Goal: Transaction & Acquisition: Purchase product/service

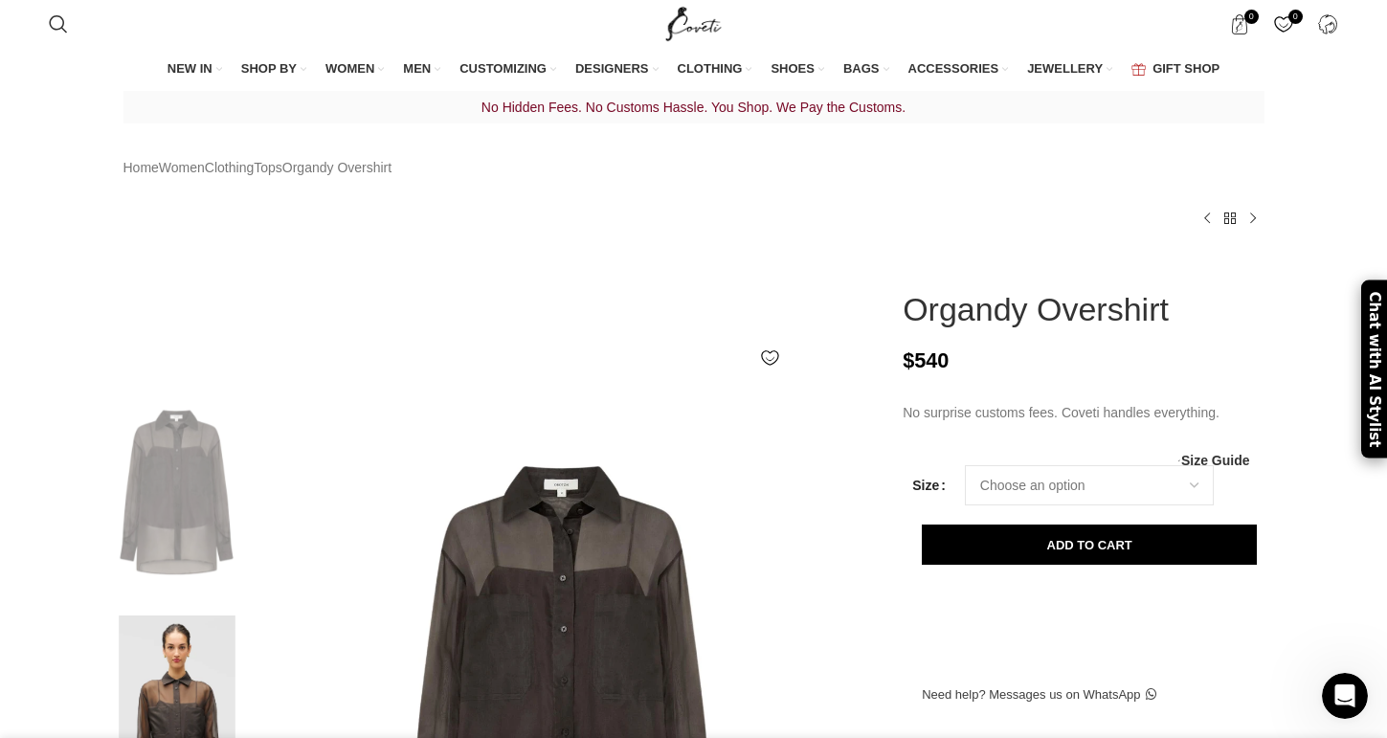
scroll to position [0, 207]
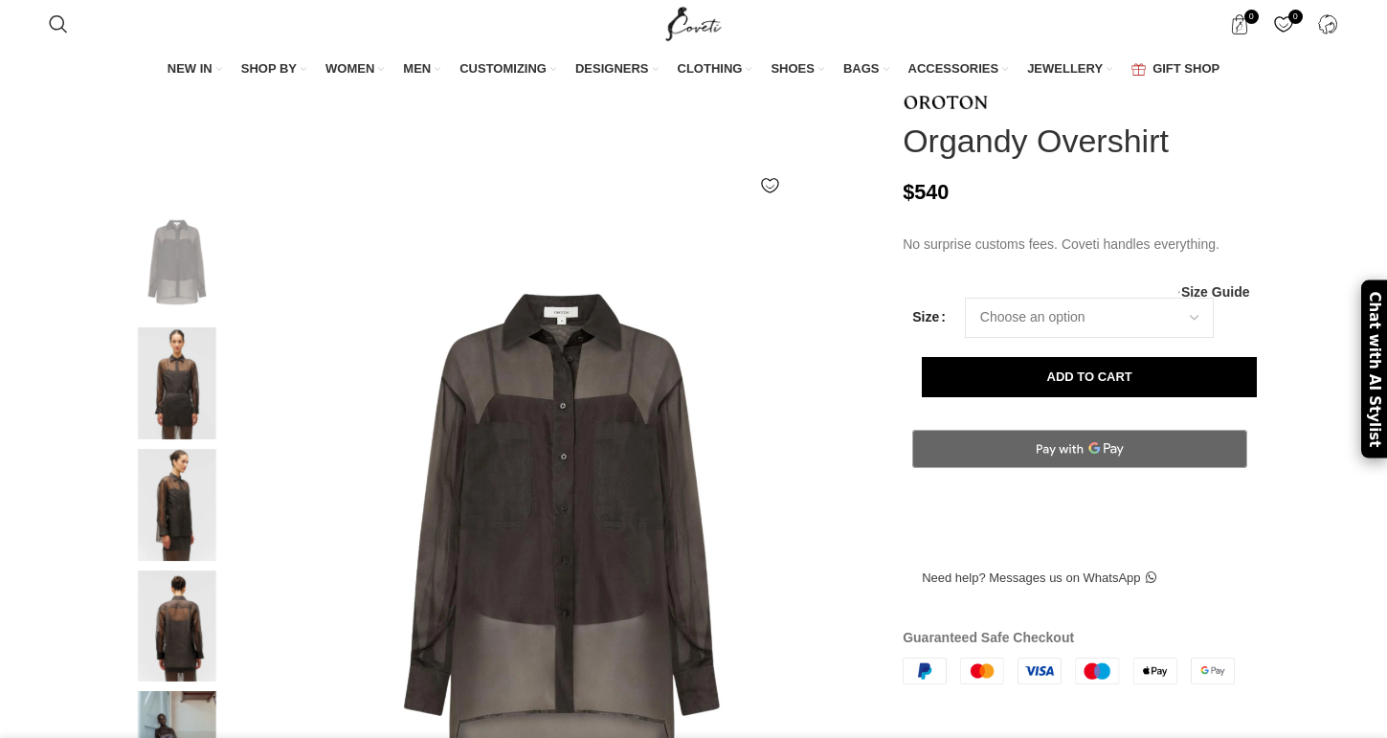
scroll to position [176, 0]
click at [1073, 314] on select "Choose an option 4 UK 6 UK 8 [GEOGRAPHIC_DATA] 10 [GEOGRAPHIC_DATA] 12 [GEOGRAP…" at bounding box center [1089, 318] width 249 height 40
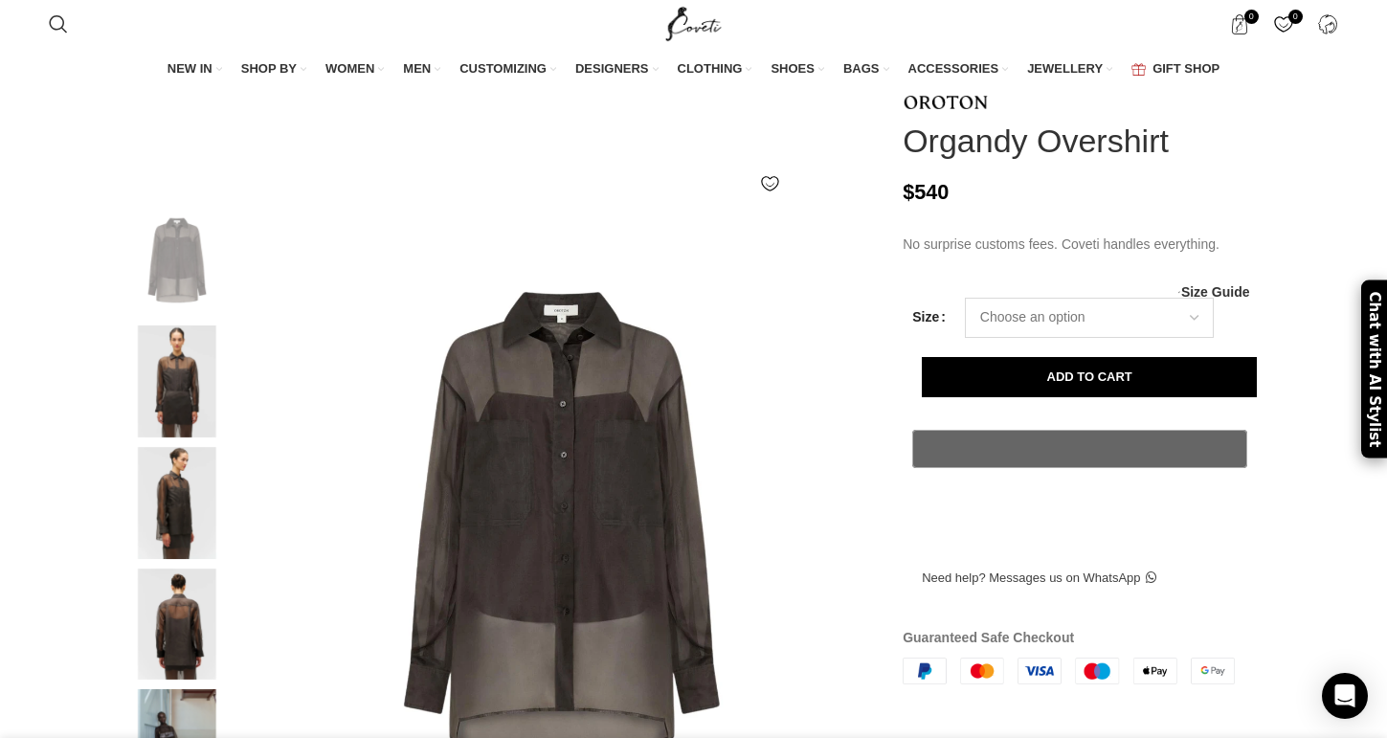
select select "6-[GEOGRAPHIC_DATA]"
click at [965, 305] on select "Choose an option 4 UK 6 UK 8 [GEOGRAPHIC_DATA] 10 [GEOGRAPHIC_DATA] 12 [GEOGRAP…" at bounding box center [1089, 318] width 249 height 40
select select "6-[GEOGRAPHIC_DATA]"
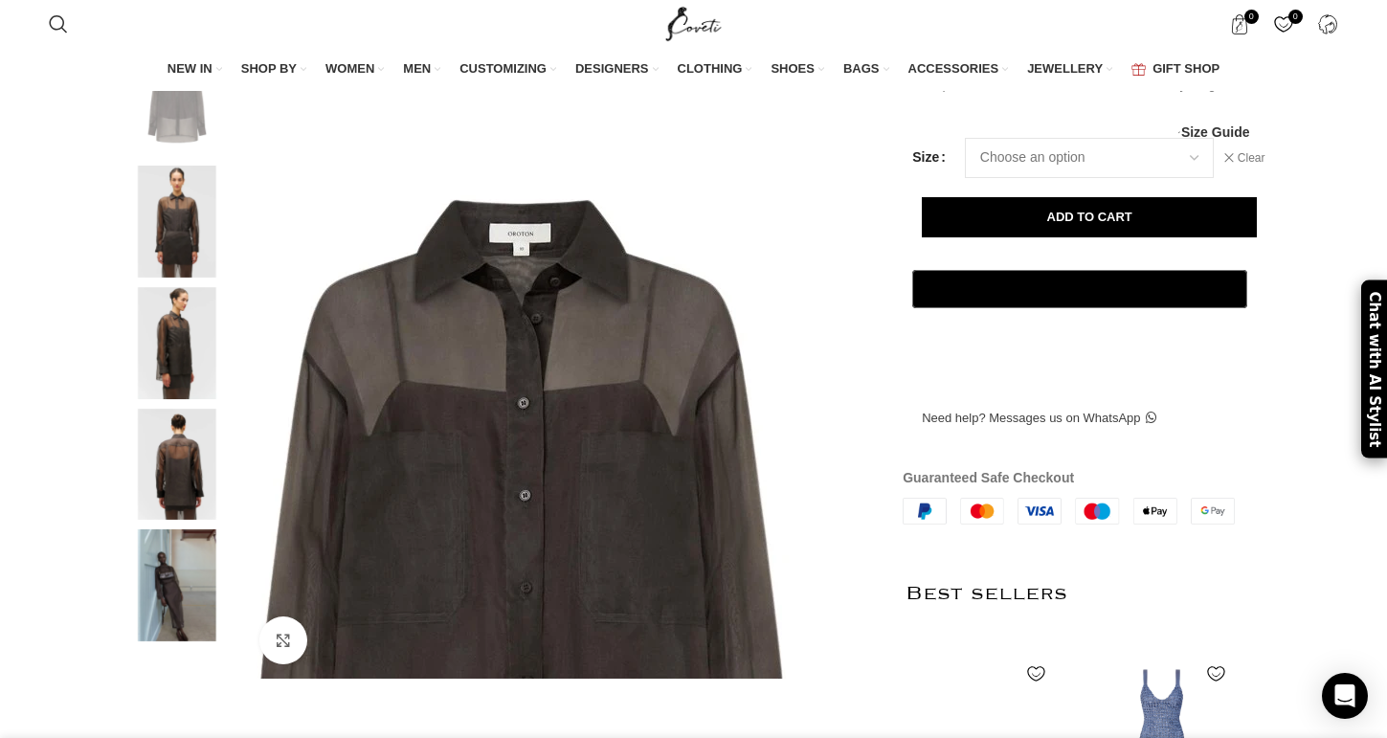
scroll to position [327, 0]
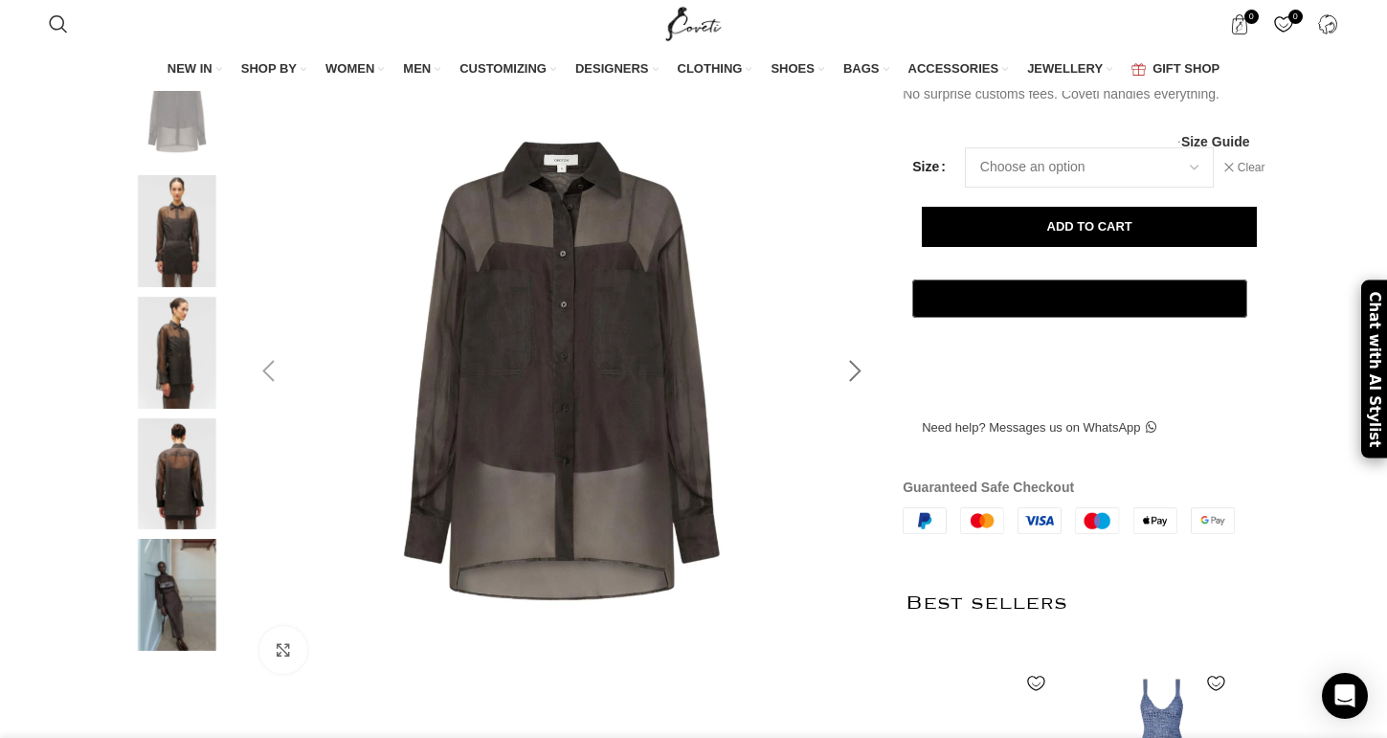
click at [850, 395] on div at bounding box center [855, 372] width 48 height 48
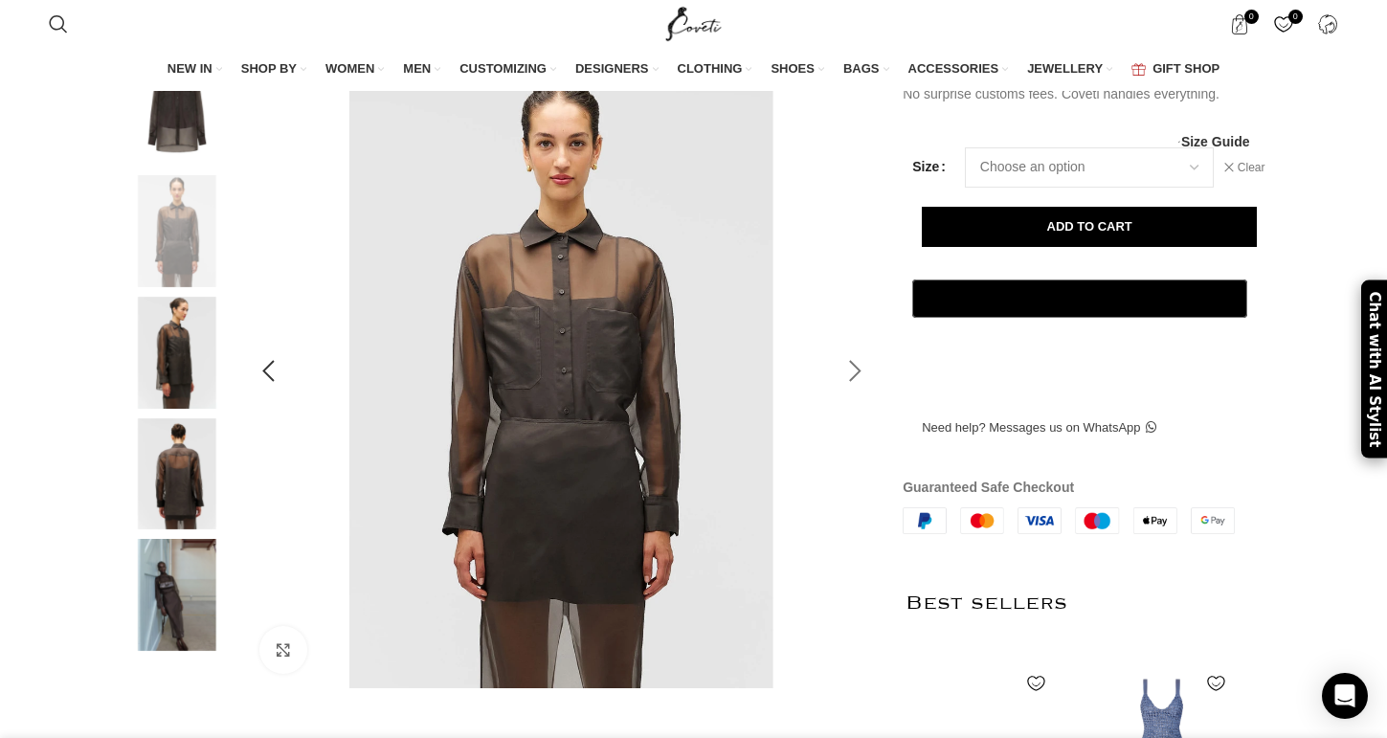
click at [850, 395] on div at bounding box center [855, 372] width 48 height 48
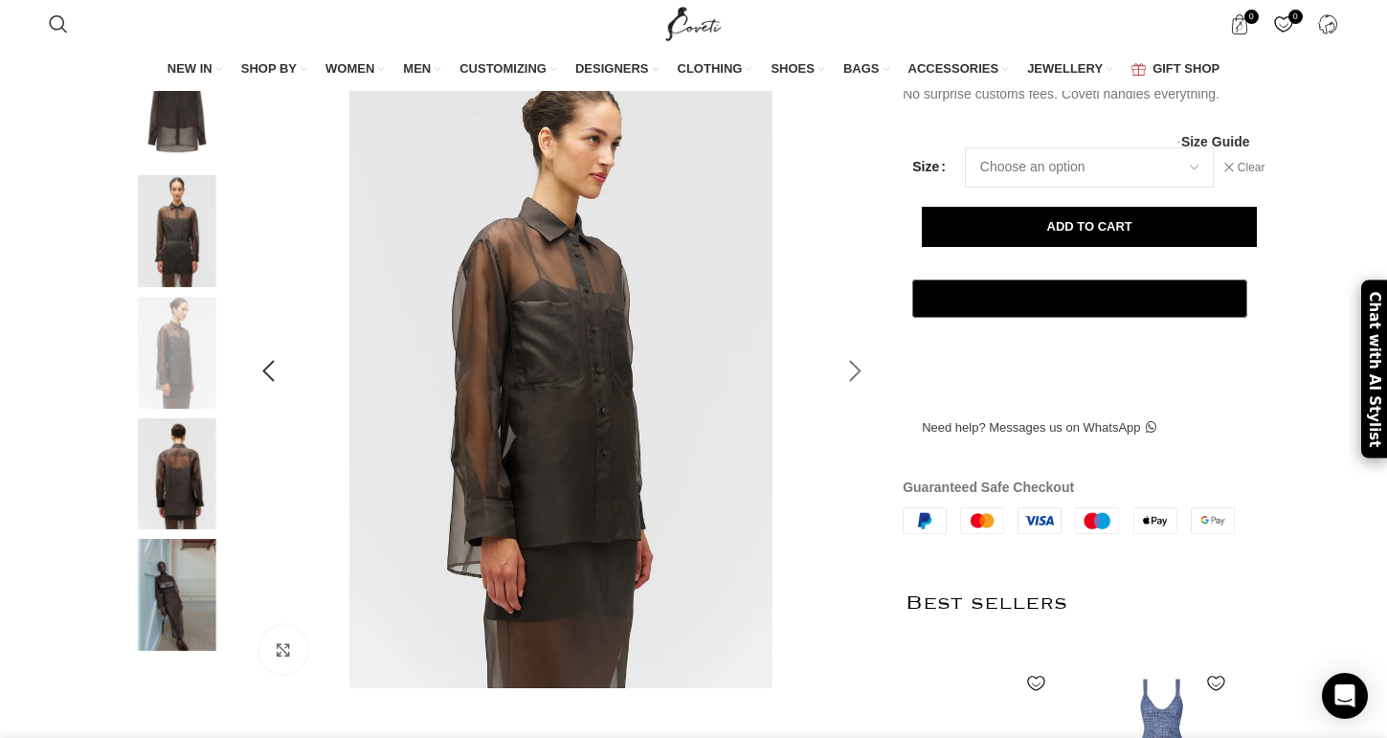
click at [850, 395] on div at bounding box center [855, 372] width 48 height 48
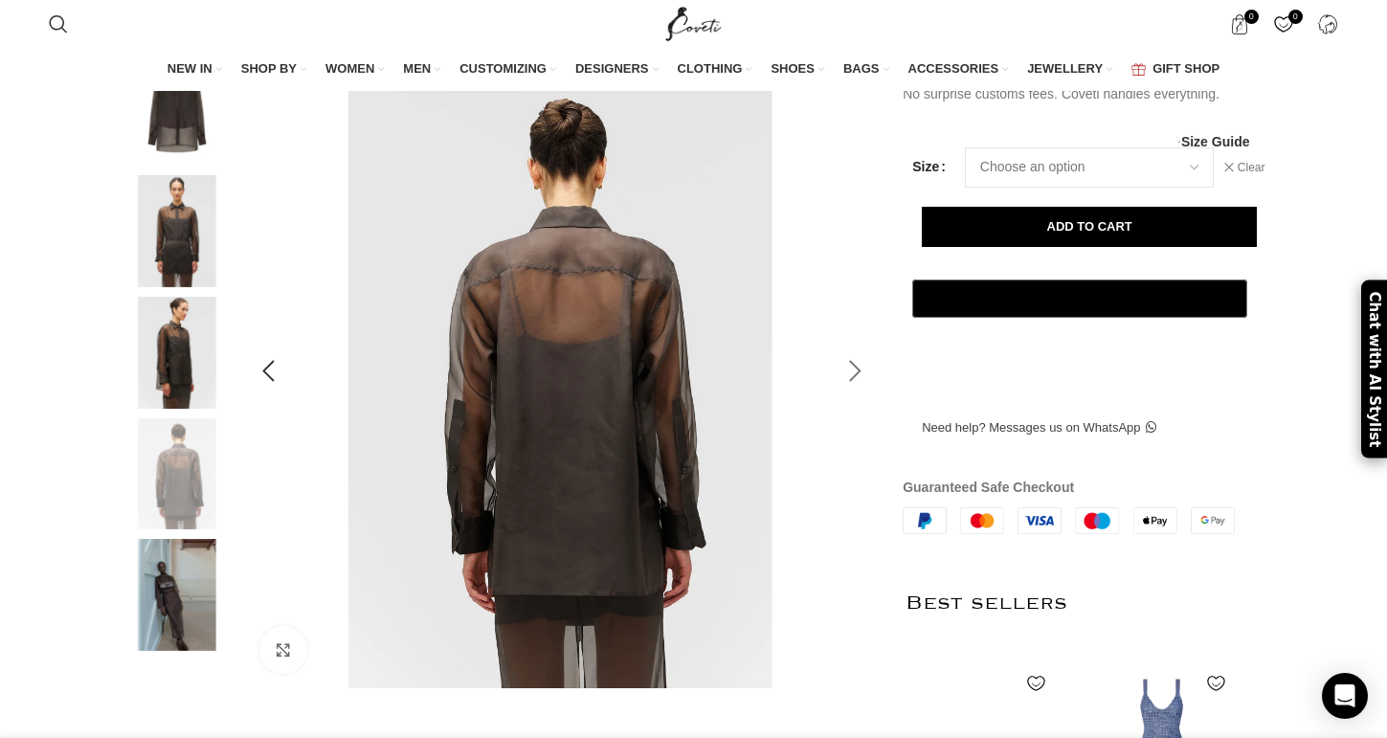
click at [850, 395] on div at bounding box center [855, 372] width 48 height 48
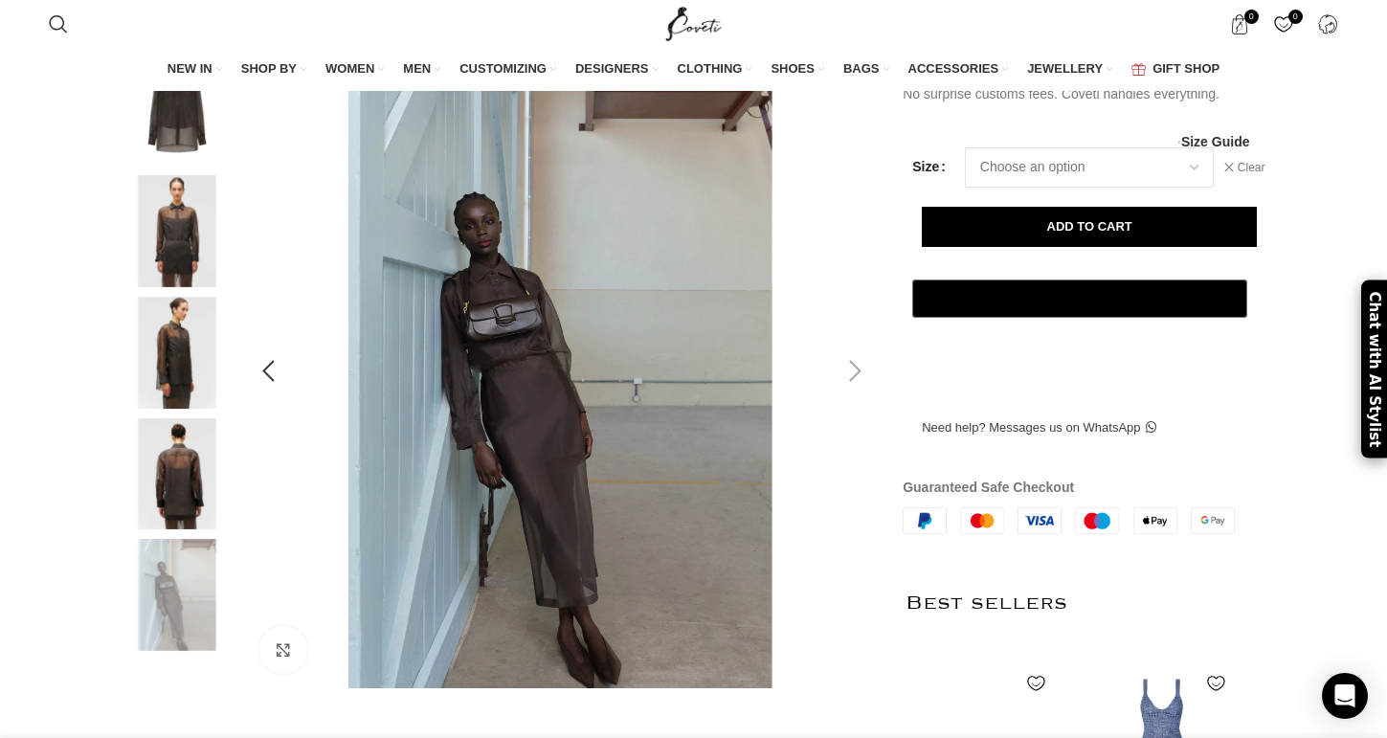
click at [850, 395] on div at bounding box center [855, 372] width 48 height 48
click at [854, 395] on div at bounding box center [855, 372] width 48 height 48
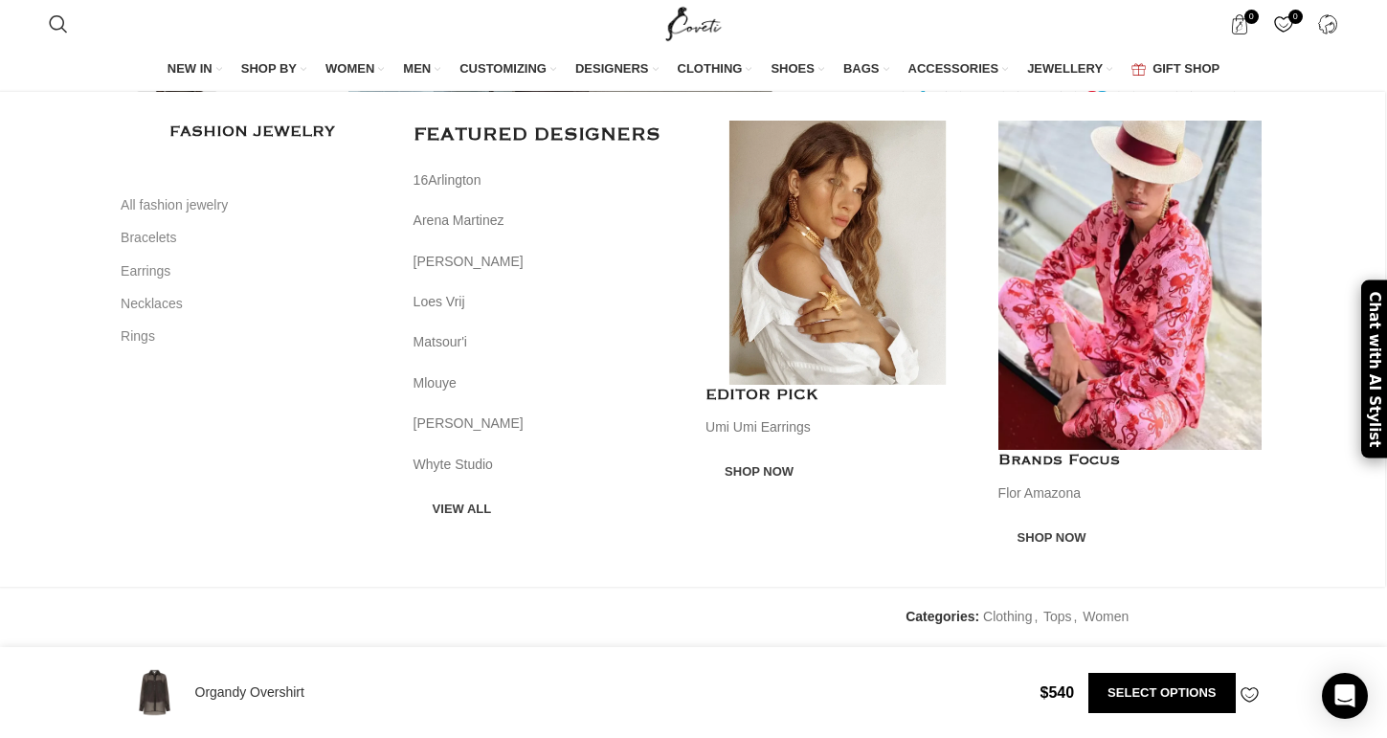
scroll to position [721, 0]
